Goal: Transaction & Acquisition: Book appointment/travel/reservation

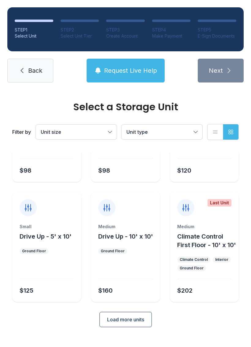
scroll to position [81, 0]
click at [125, 324] on span "Load more units" at bounding box center [125, 319] width 37 height 7
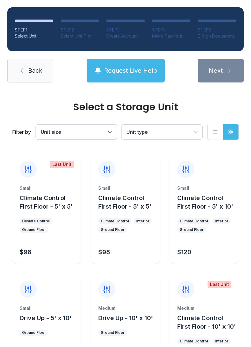
scroll to position [0, 0]
click at [130, 66] on button "Request Live Help" at bounding box center [126, 71] width 78 height 24
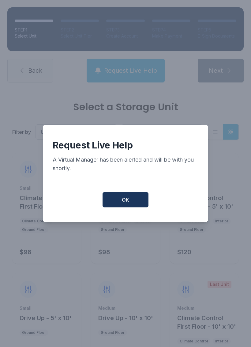
click at [123, 201] on span "OK" at bounding box center [125, 199] width 7 height 7
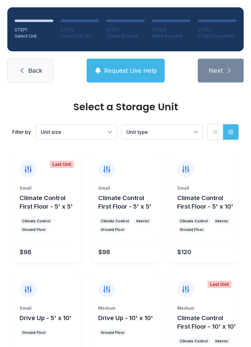
click at [135, 65] on button "Request Live Help" at bounding box center [126, 71] width 78 height 24
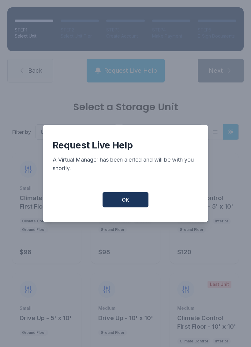
click at [138, 204] on button "OK" at bounding box center [125, 199] width 46 height 15
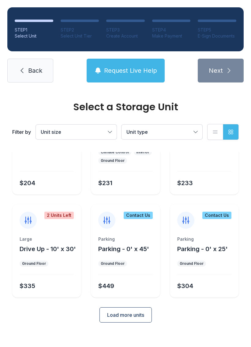
scroll to position [313, 0]
click at [148, 323] on button "Load more units" at bounding box center [125, 314] width 52 height 15
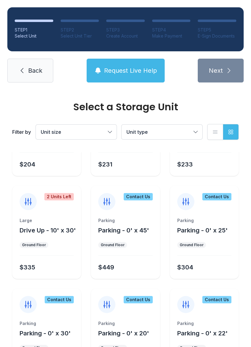
scroll to position [326, 0]
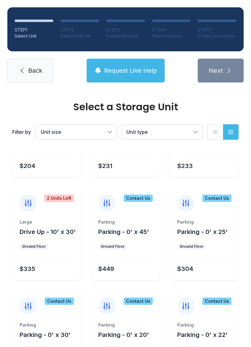
click at [192, 130] on button "Unit type" at bounding box center [161, 132] width 81 height 15
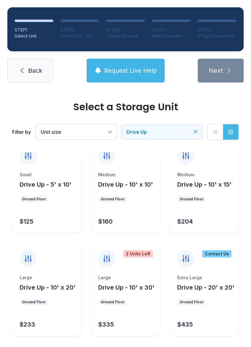
click at [119, 62] on button "Request Live Help" at bounding box center [126, 71] width 78 height 24
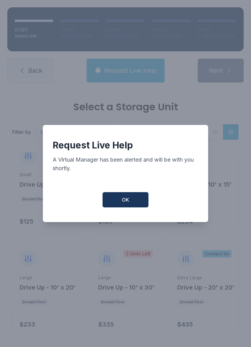
click at [128, 208] on button "OK" at bounding box center [125, 199] width 46 height 15
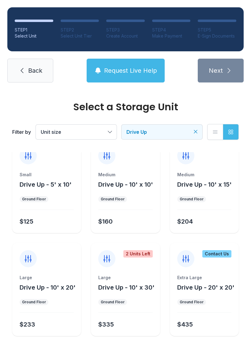
click at [127, 208] on div "Medium Drive Up - 10' x 10' Ground Floor $160" at bounding box center [125, 202] width 69 height 61
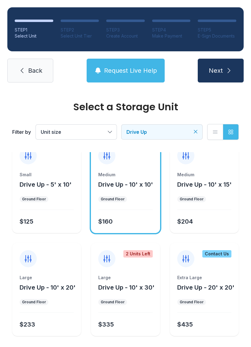
click at [139, 65] on button "Request Live Help" at bounding box center [126, 71] width 78 height 24
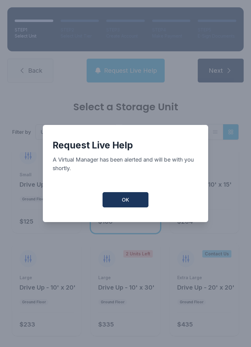
click at [128, 196] on button "OK" at bounding box center [125, 199] width 46 height 15
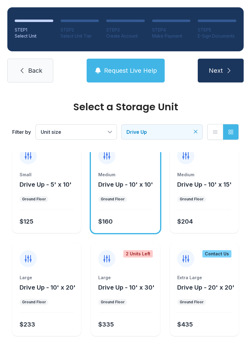
click at [28, 79] on link "Back" at bounding box center [30, 71] width 46 height 24
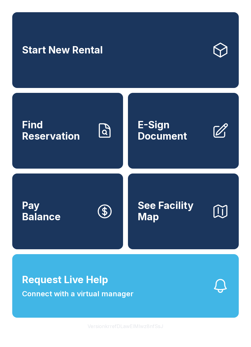
click at [192, 223] on span "See Facility Map" at bounding box center [172, 211] width 69 height 22
